Goal: Check status: Check status

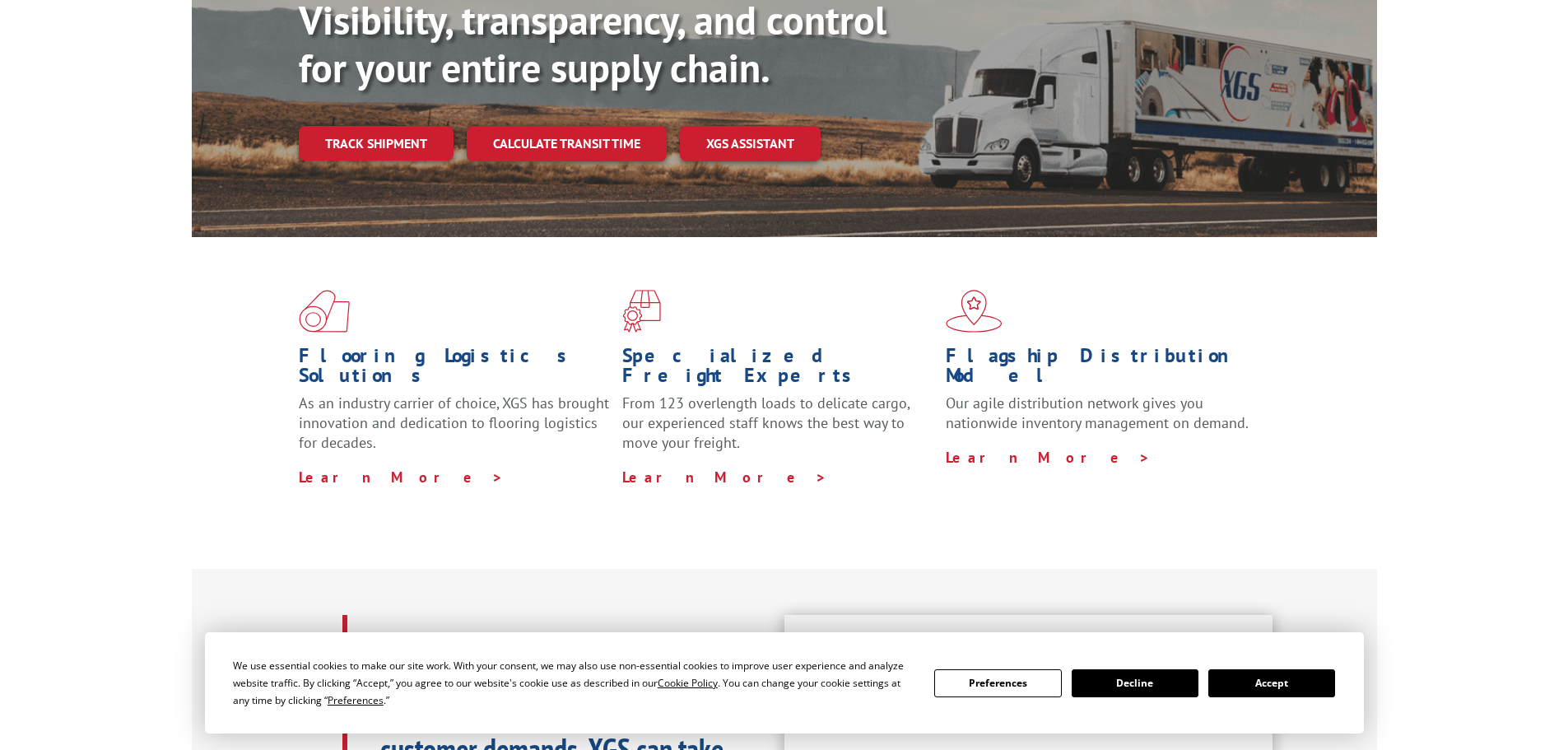
scroll to position [225, 0]
click at [379, 126] on link "Track shipment" at bounding box center [375, 143] width 154 height 35
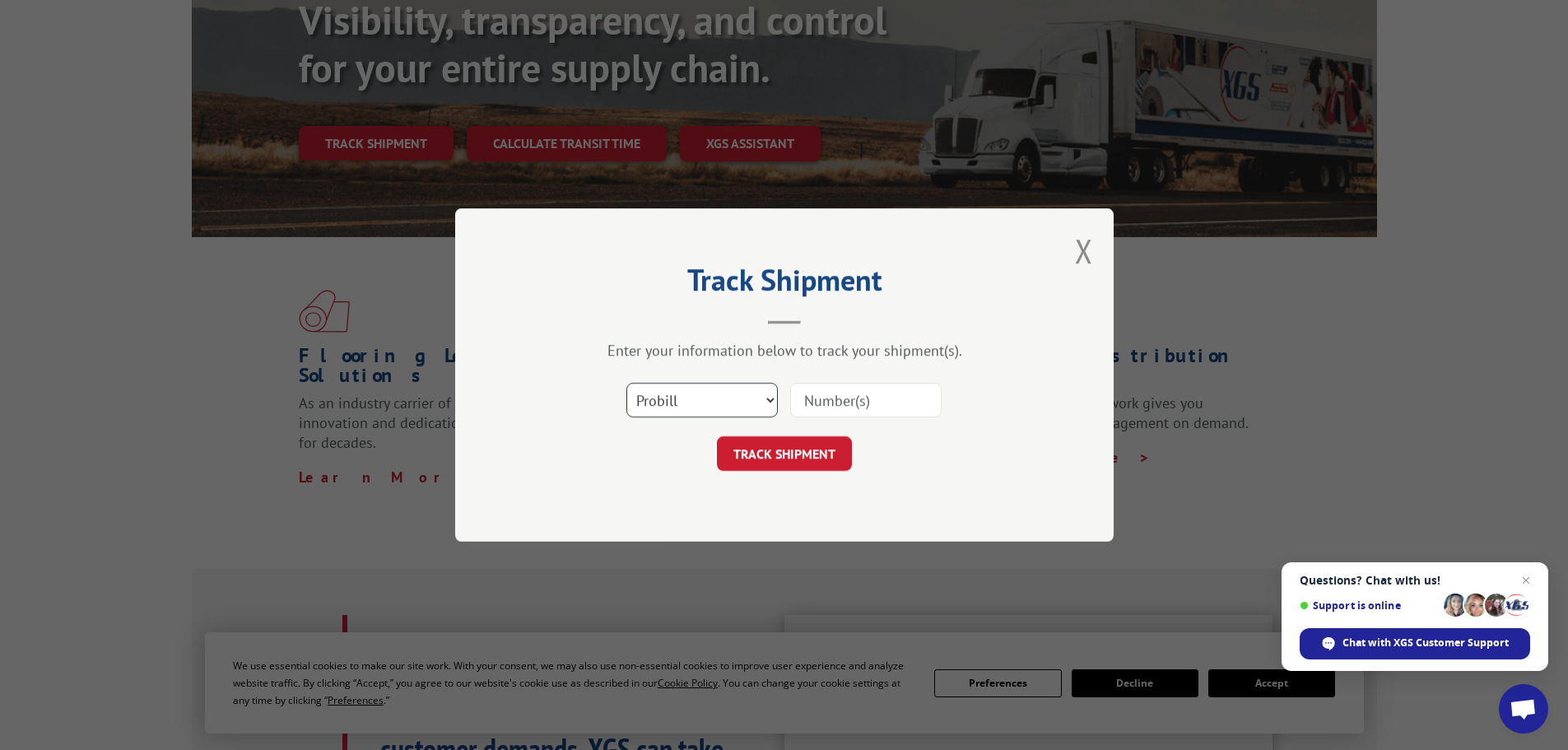
click at [769, 397] on select "Select category... Probill BOL PO" at bounding box center [703, 400] width 152 height 35
select select "bol"
click at [627, 383] on select "Select category... Probill BOL PO" at bounding box center [703, 400] width 152 height 35
click at [866, 391] on input at bounding box center [866, 400] width 152 height 35
paste input "5903049"
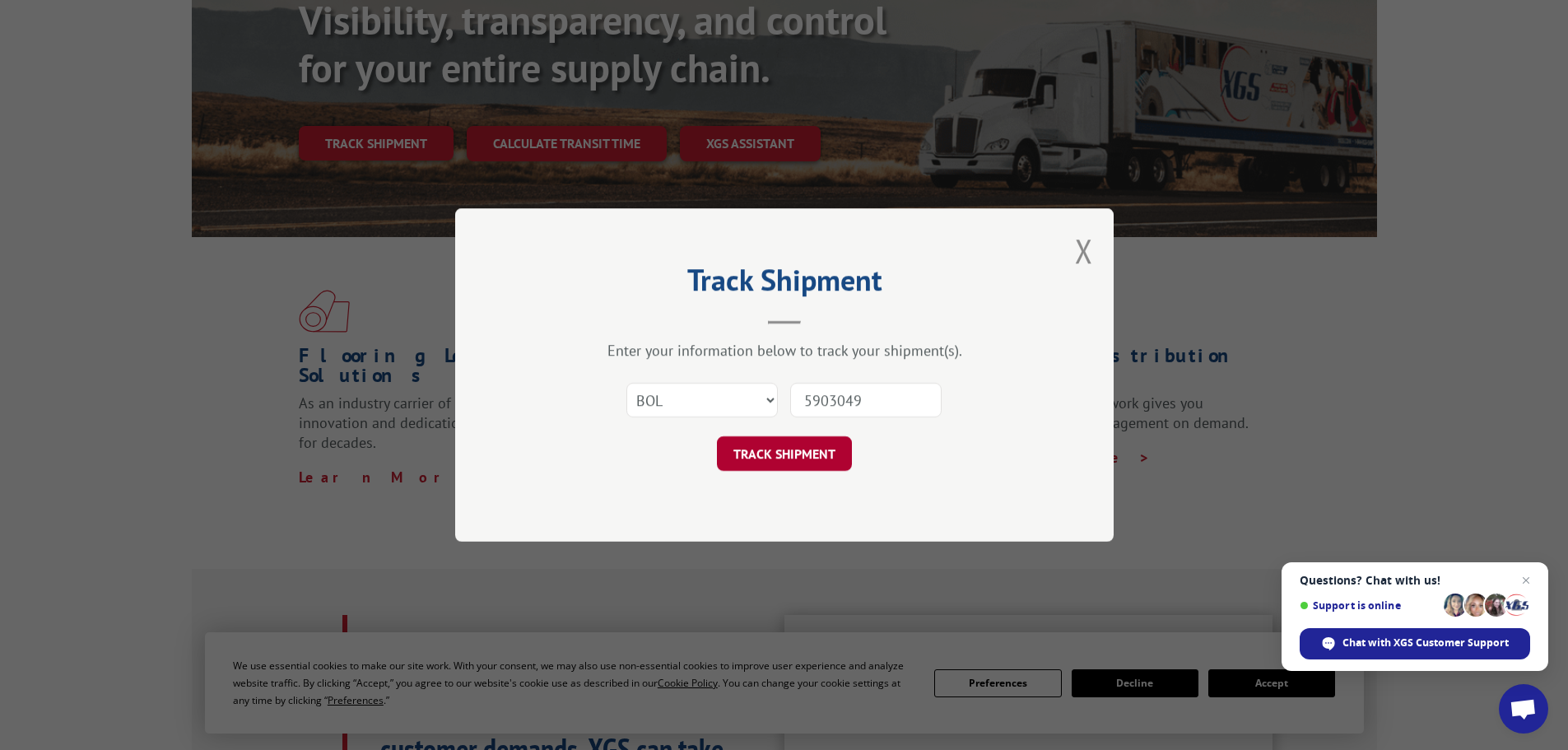
type input "5903049"
drag, startPoint x: 819, startPoint y: 467, endPoint x: 820, endPoint y: 457, distance: 10.0
click at [819, 463] on button "TRACK SHIPMENT" at bounding box center [784, 453] width 135 height 35
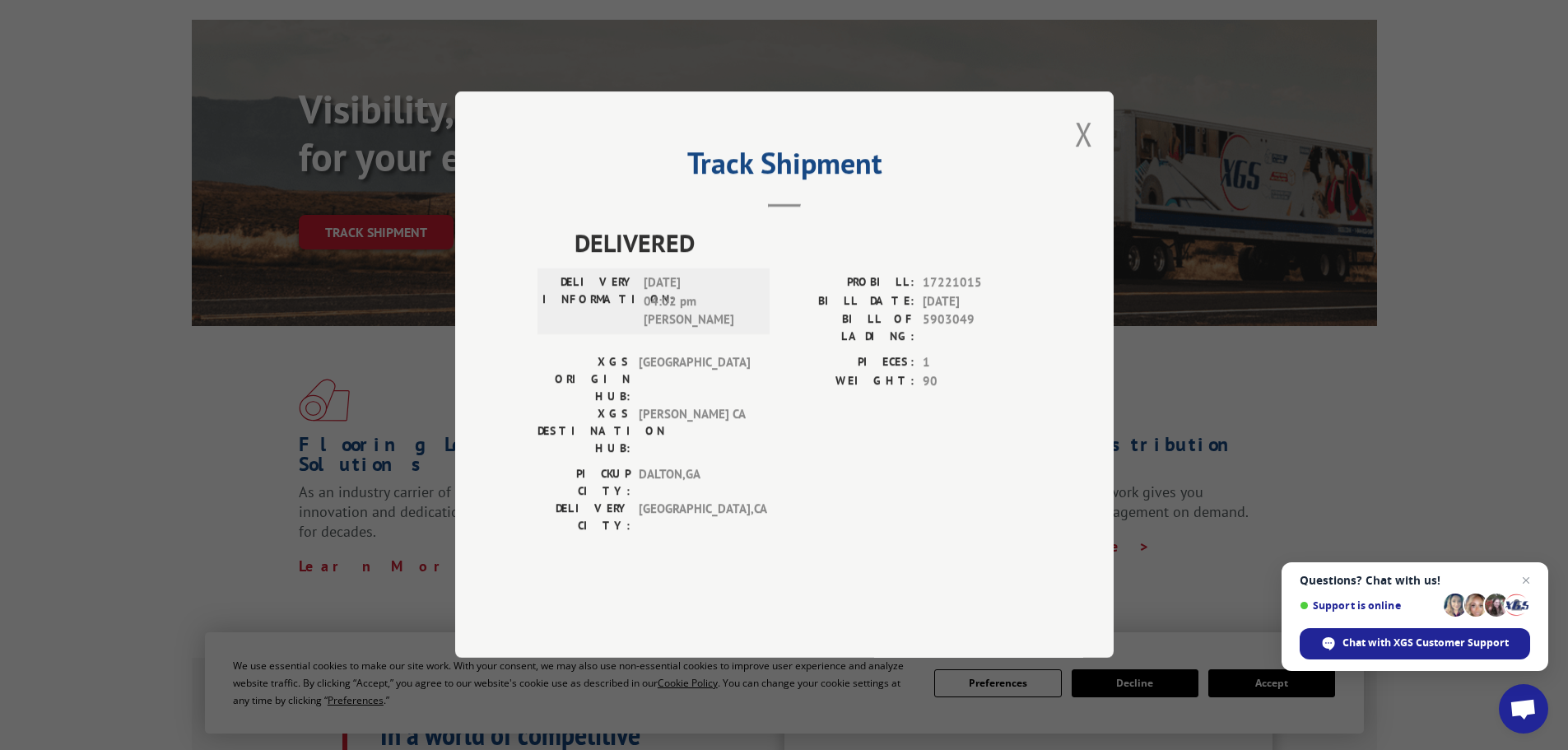
scroll to position [0, 0]
